Goal: Entertainment & Leisure: Consume media (video, audio)

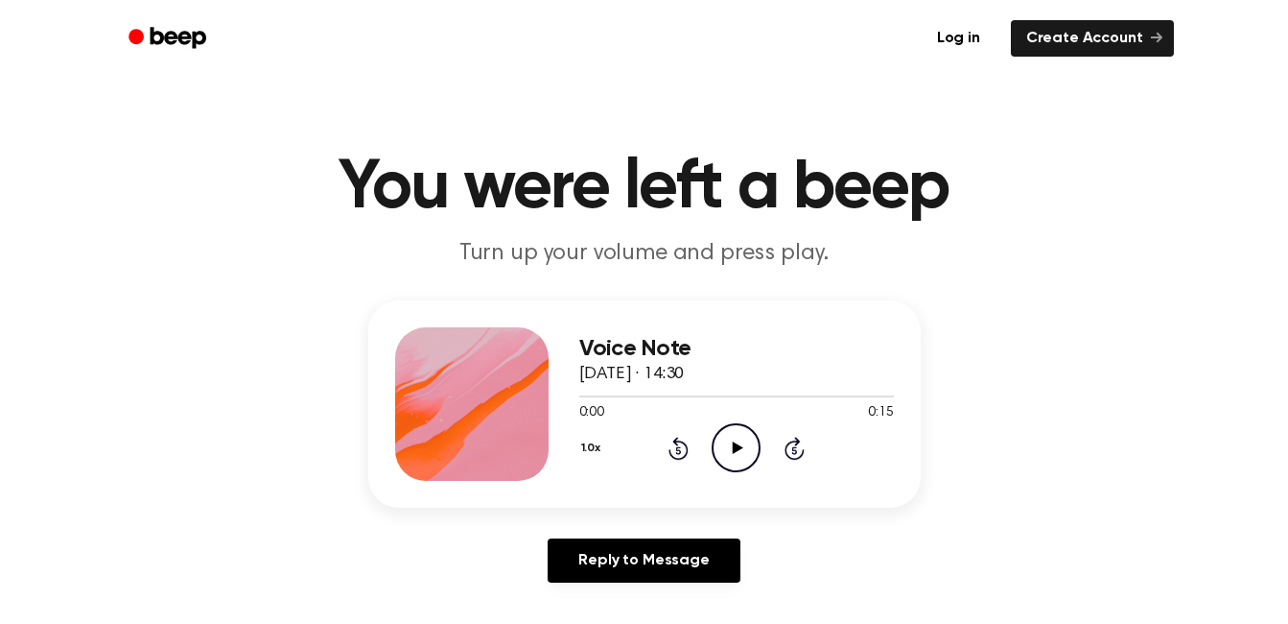
click at [730, 443] on icon "Play Audio" at bounding box center [736, 447] width 49 height 49
click at [743, 437] on icon "Play Audio" at bounding box center [736, 447] width 49 height 49
click at [737, 431] on icon "Play Audio" at bounding box center [736, 447] width 49 height 49
click at [747, 440] on icon "Play Audio" at bounding box center [736, 447] width 49 height 49
click at [731, 436] on icon "Play Audio" at bounding box center [736, 447] width 49 height 49
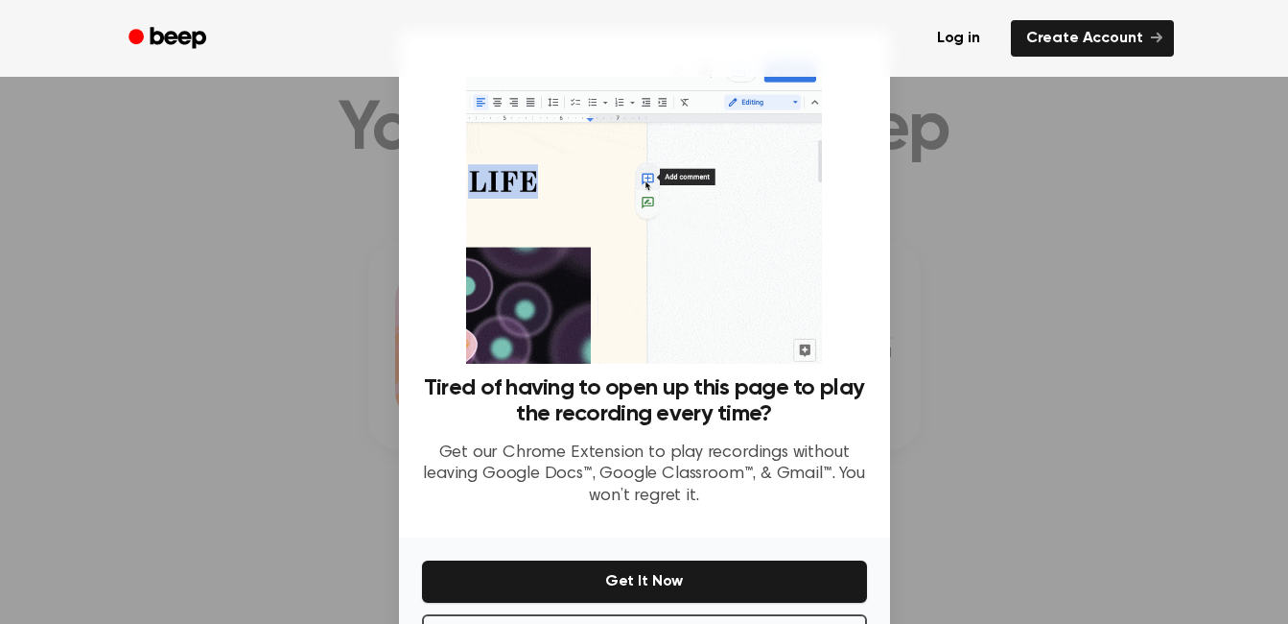
scroll to position [128, 0]
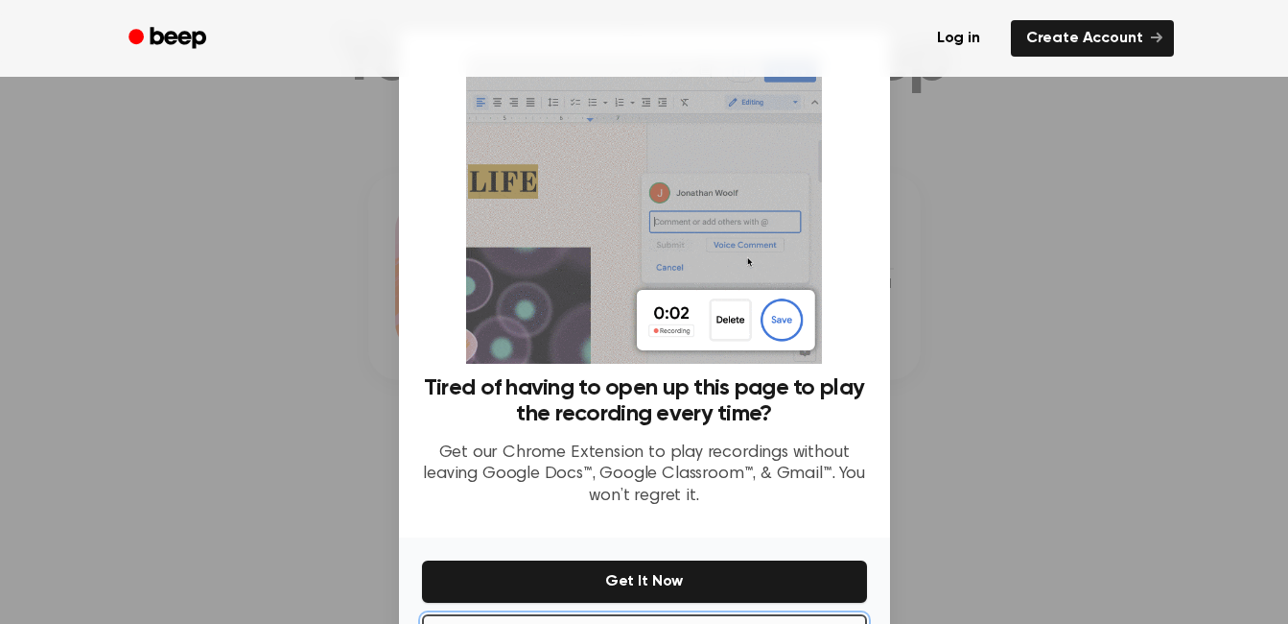
click at [577, 622] on button "No Thanks" at bounding box center [644, 635] width 445 height 42
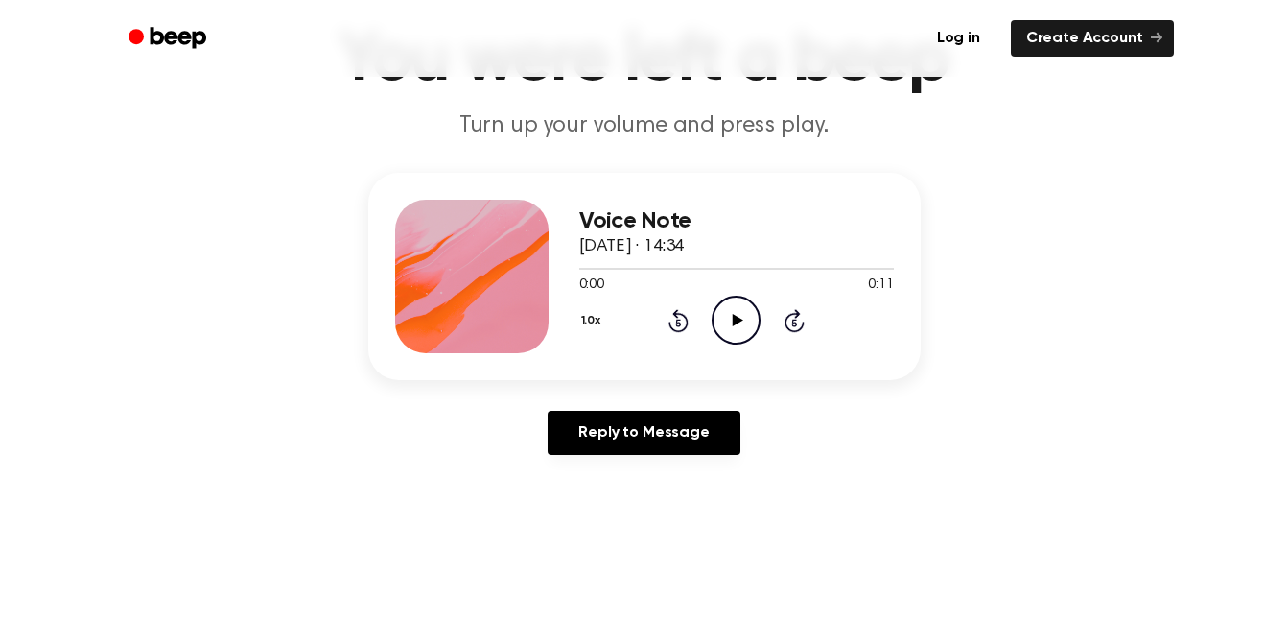
click at [733, 310] on icon "Play Audio" at bounding box center [736, 319] width 49 height 49
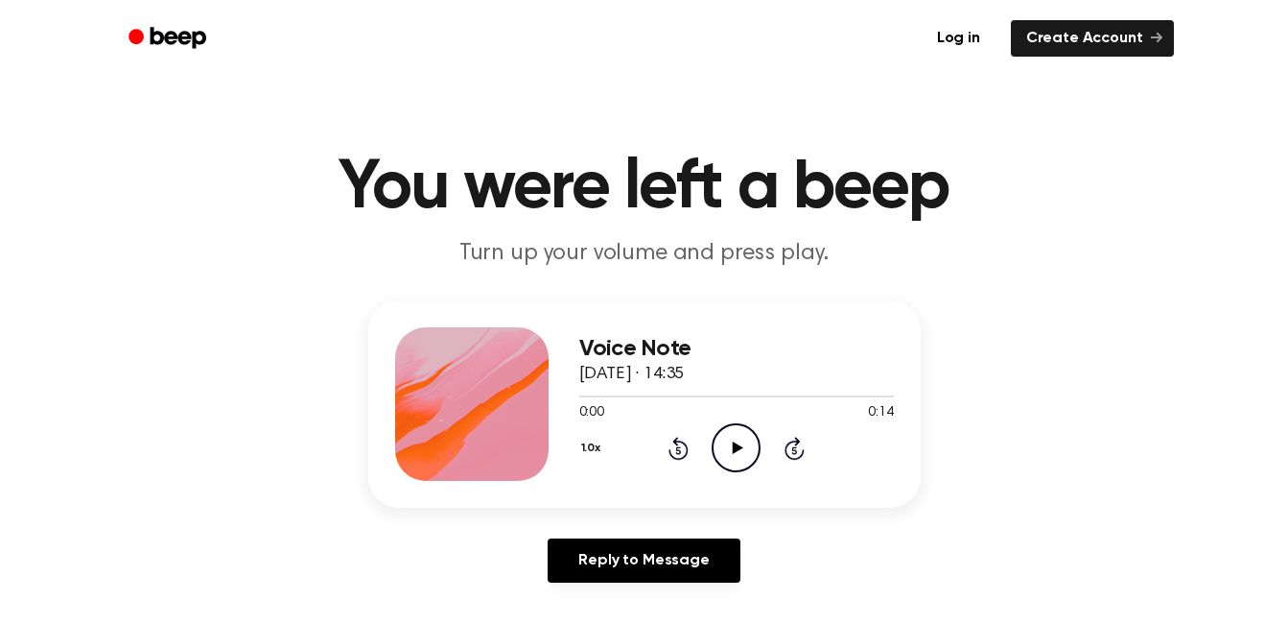
click at [736, 448] on icon at bounding box center [738, 447] width 11 height 12
